Goal: Information Seeking & Learning: Learn about a topic

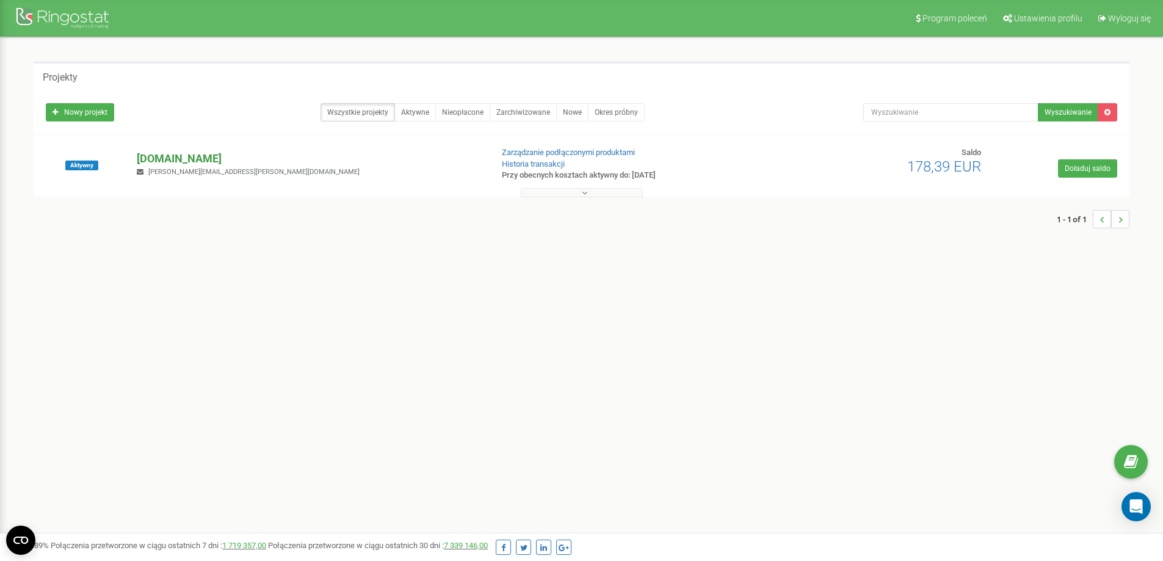
click at [210, 159] on p "[DOMAIN_NAME]" at bounding box center [309, 159] width 345 height 16
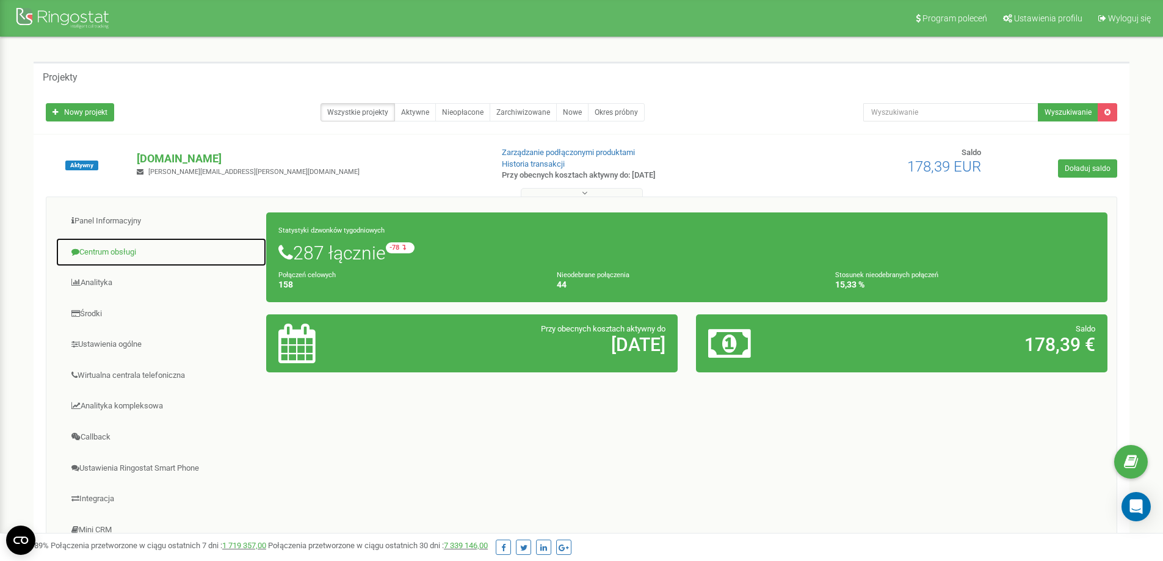
click at [112, 257] on link "Centrum obsługi" at bounding box center [161, 253] width 211 height 30
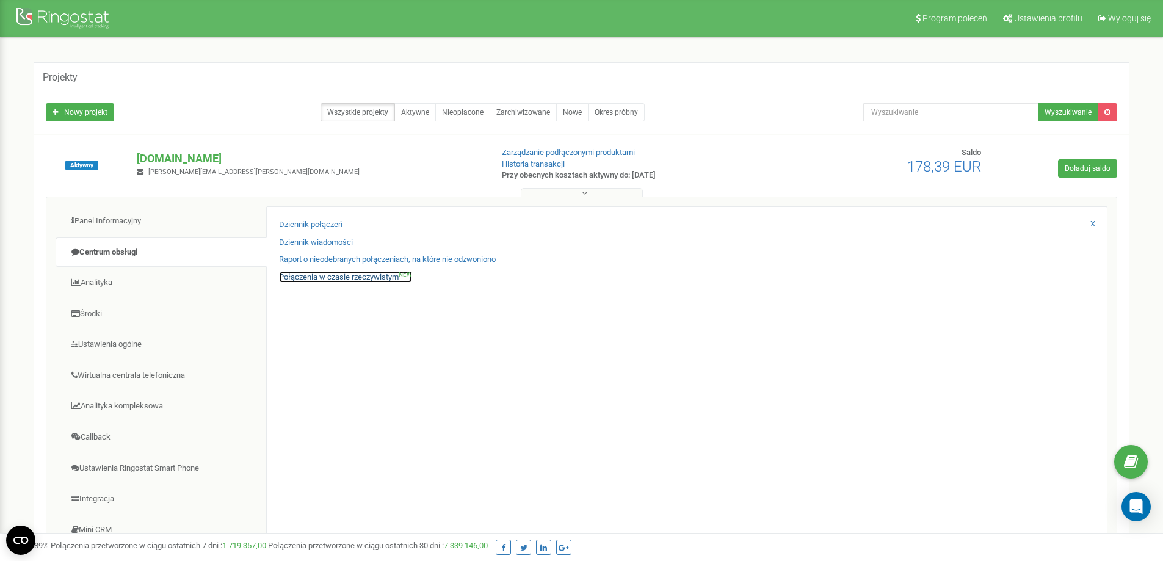
click at [341, 278] on link "Połączenia w czasie rzeczywistym NEW" at bounding box center [345, 278] width 133 height 12
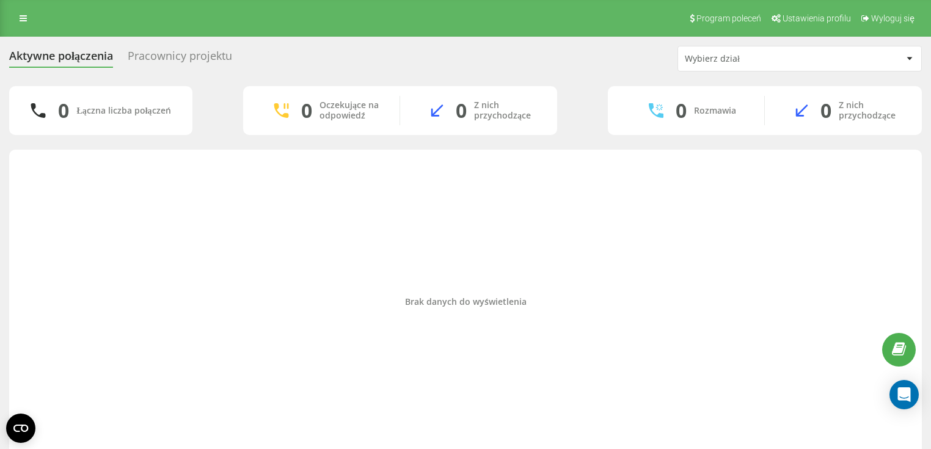
click at [164, 55] on div "Pracownicy projektu" at bounding box center [180, 58] width 104 height 19
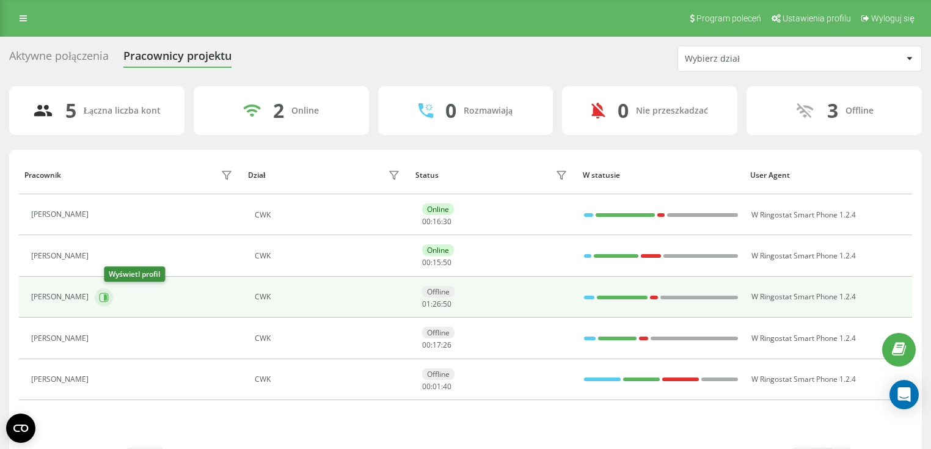
click at [113, 293] on button at bounding box center [104, 297] width 18 height 18
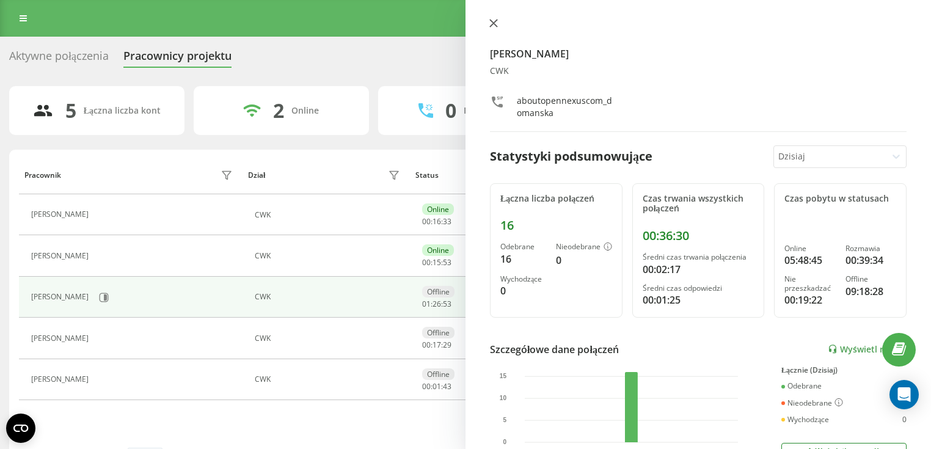
click at [495, 27] on button at bounding box center [494, 24] width 16 height 12
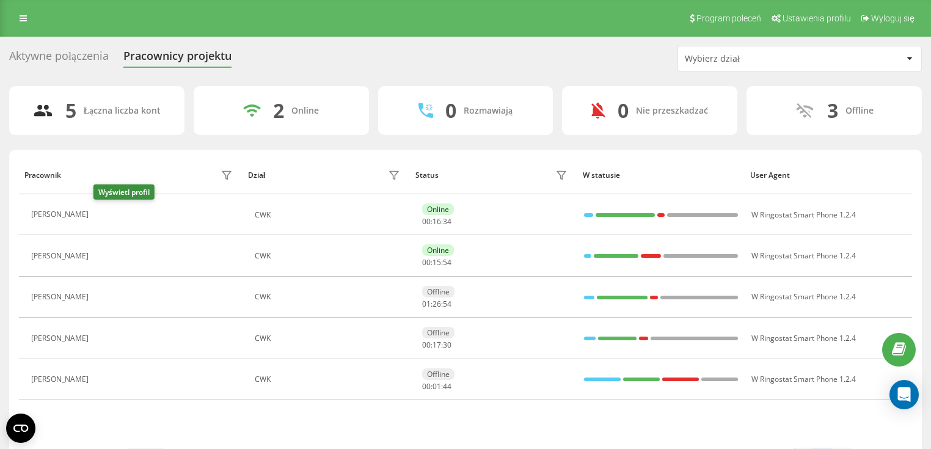
click at [109, 215] on button at bounding box center [102, 216] width 15 height 17
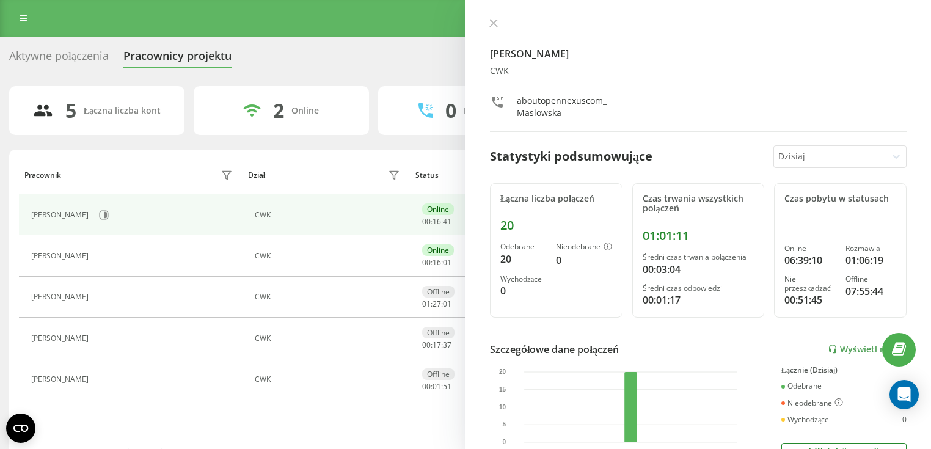
click at [492, 30] on div at bounding box center [698, 24] width 417 height 12
click at [492, 23] on icon at bounding box center [493, 23] width 7 height 7
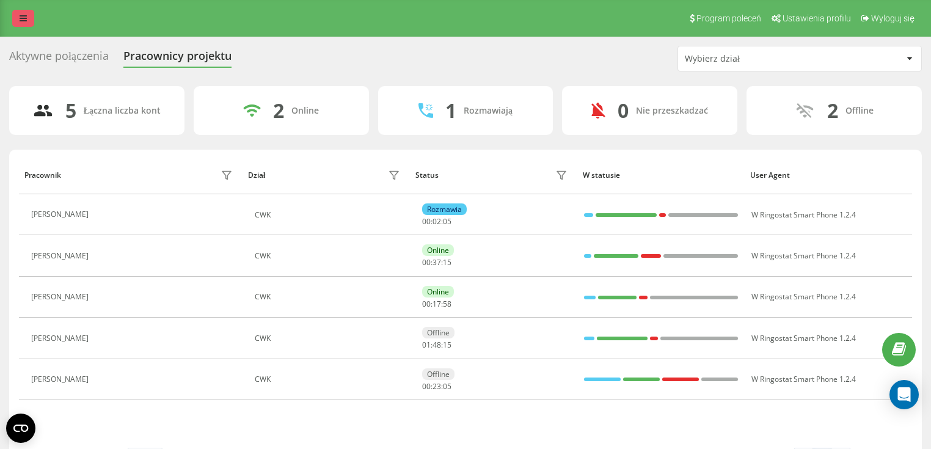
click at [22, 24] on link at bounding box center [23, 18] width 22 height 17
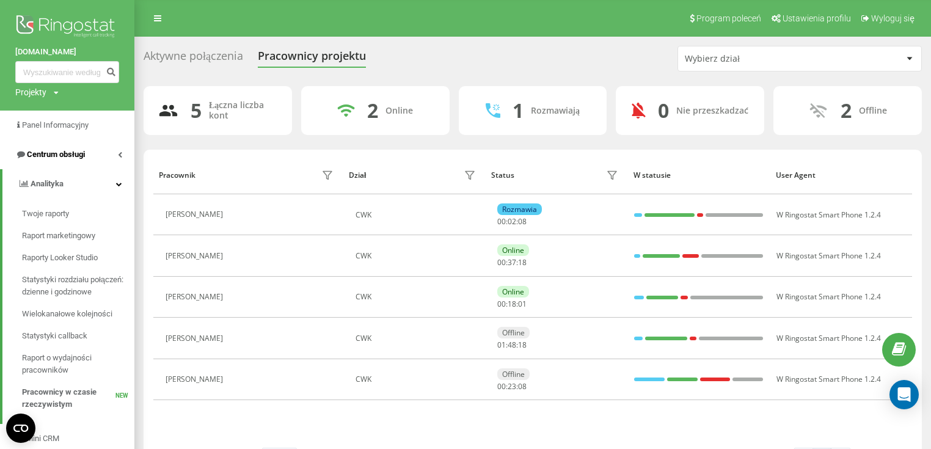
click at [54, 155] on span "Centrum obsługi" at bounding box center [56, 154] width 58 height 9
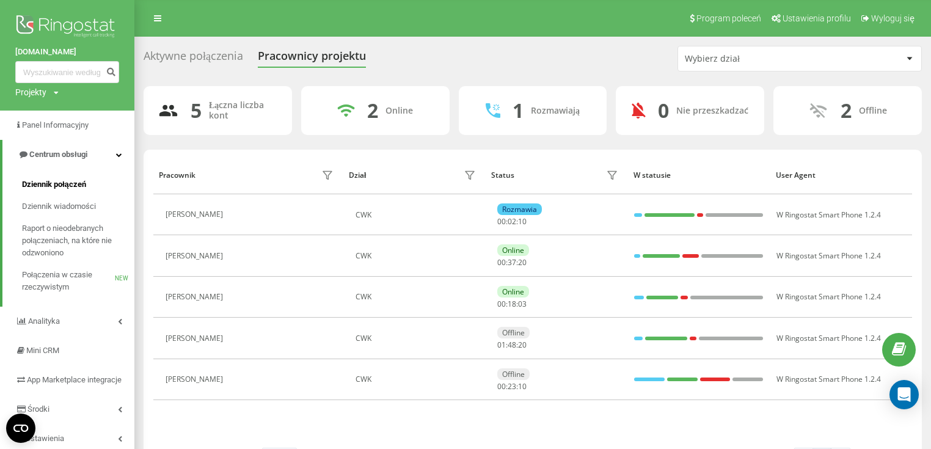
click at [56, 187] on span "Dziennik połączeń" at bounding box center [54, 184] width 64 height 12
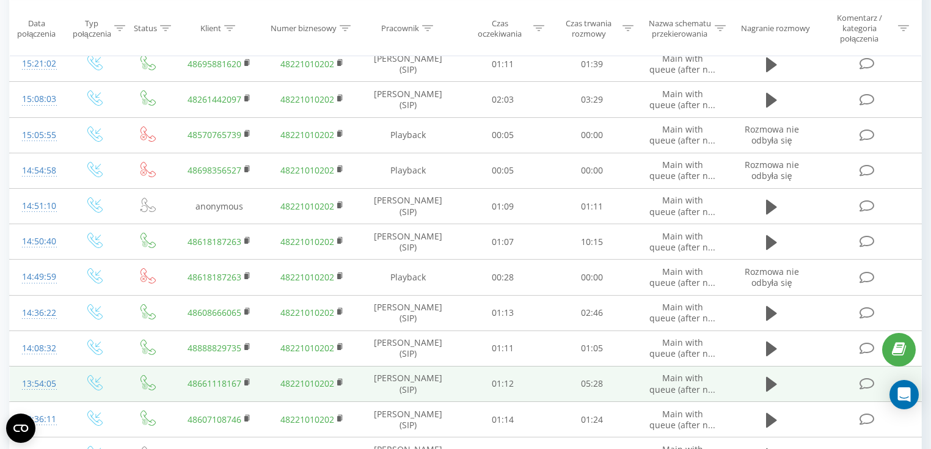
scroll to position [98, 0]
